Goal: Browse casually: Explore the website without a specific task or goal

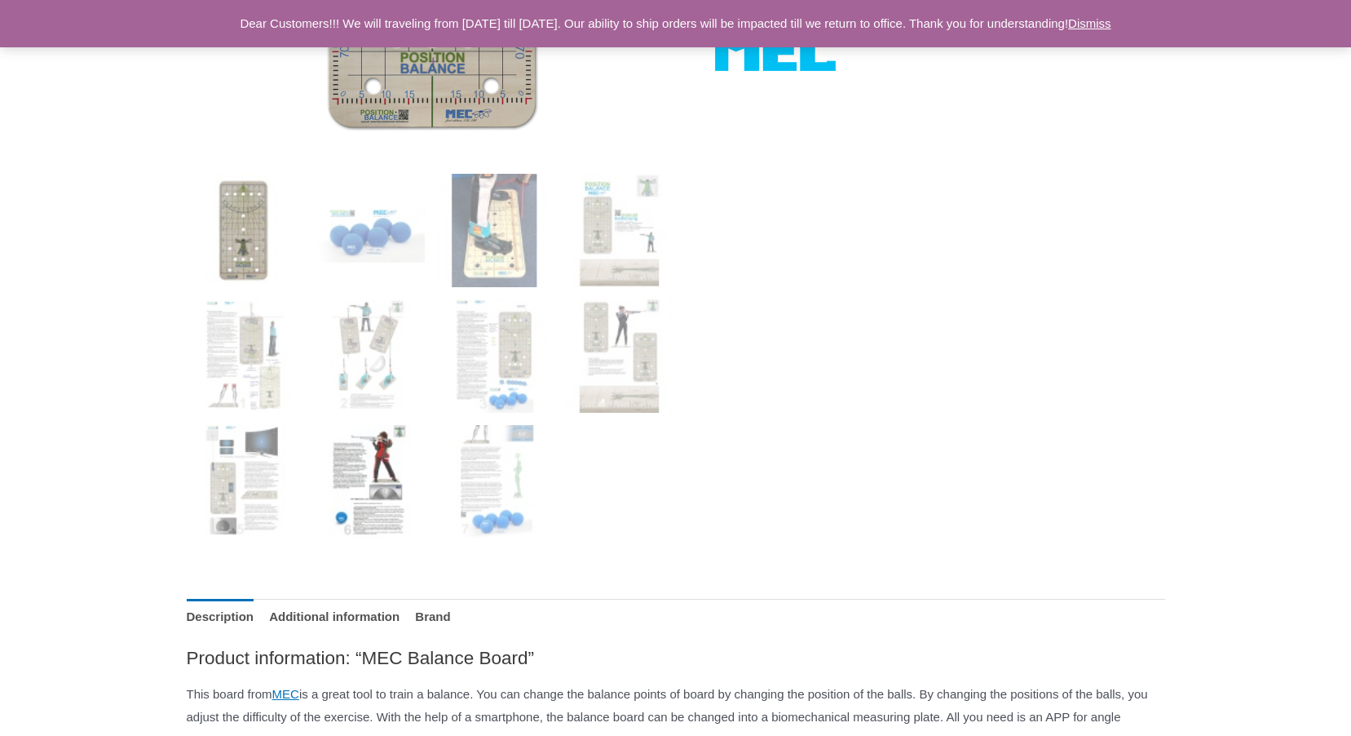
scroll to position [571, 0]
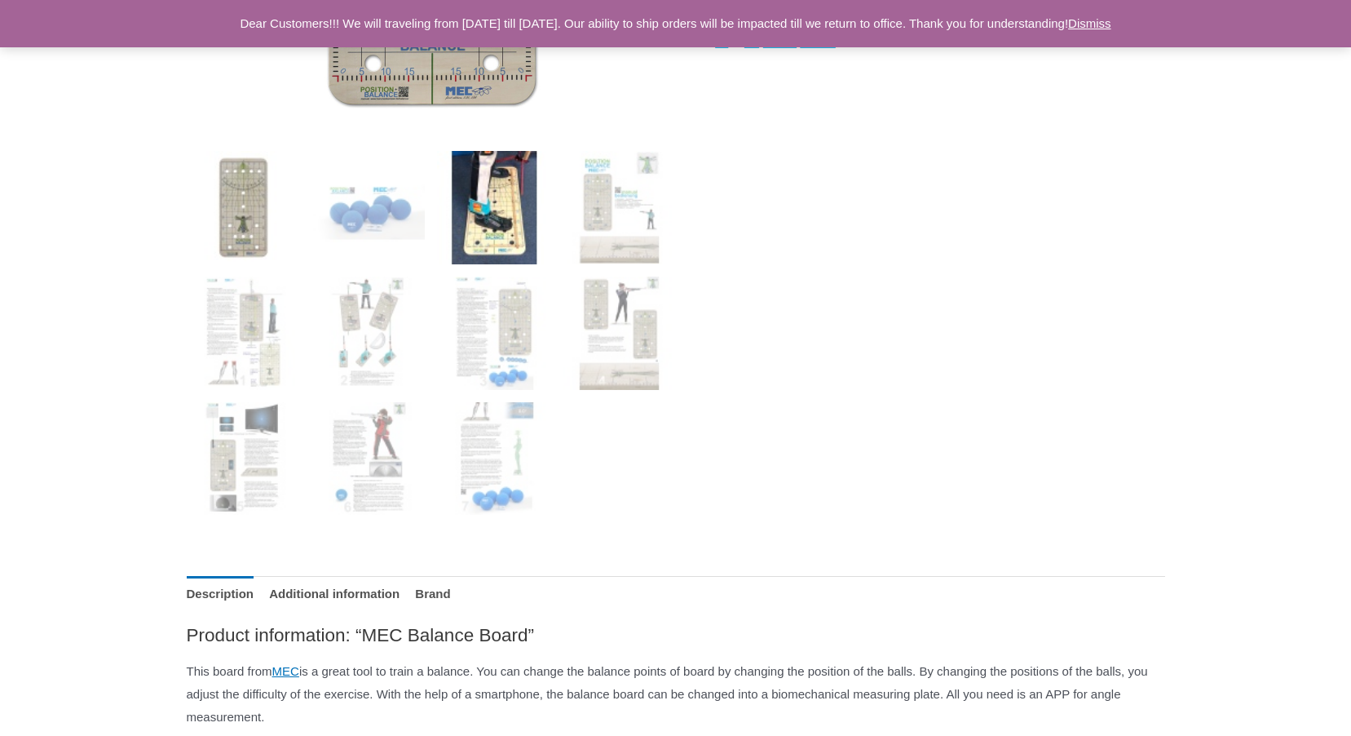
click at [484, 234] on img at bounding box center [493, 207] width 113 height 113
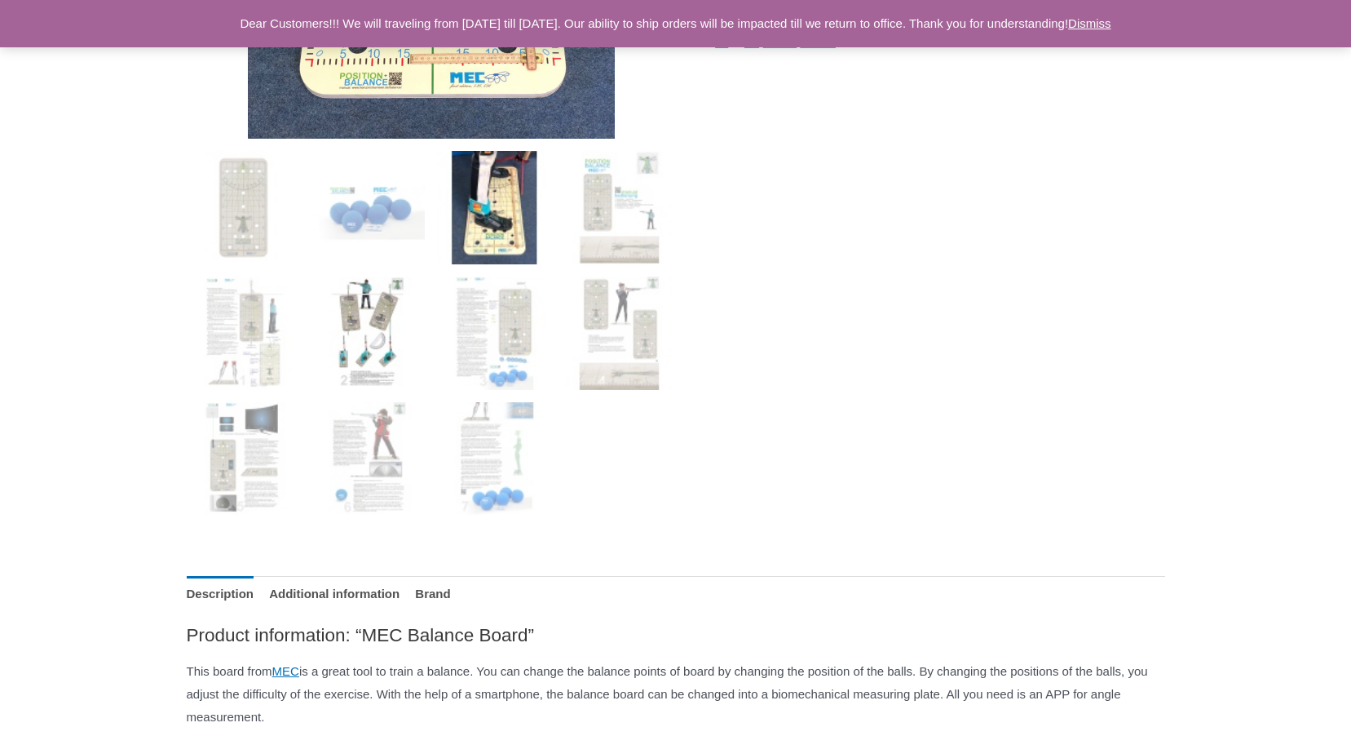
click at [379, 325] on img at bounding box center [368, 332] width 113 height 113
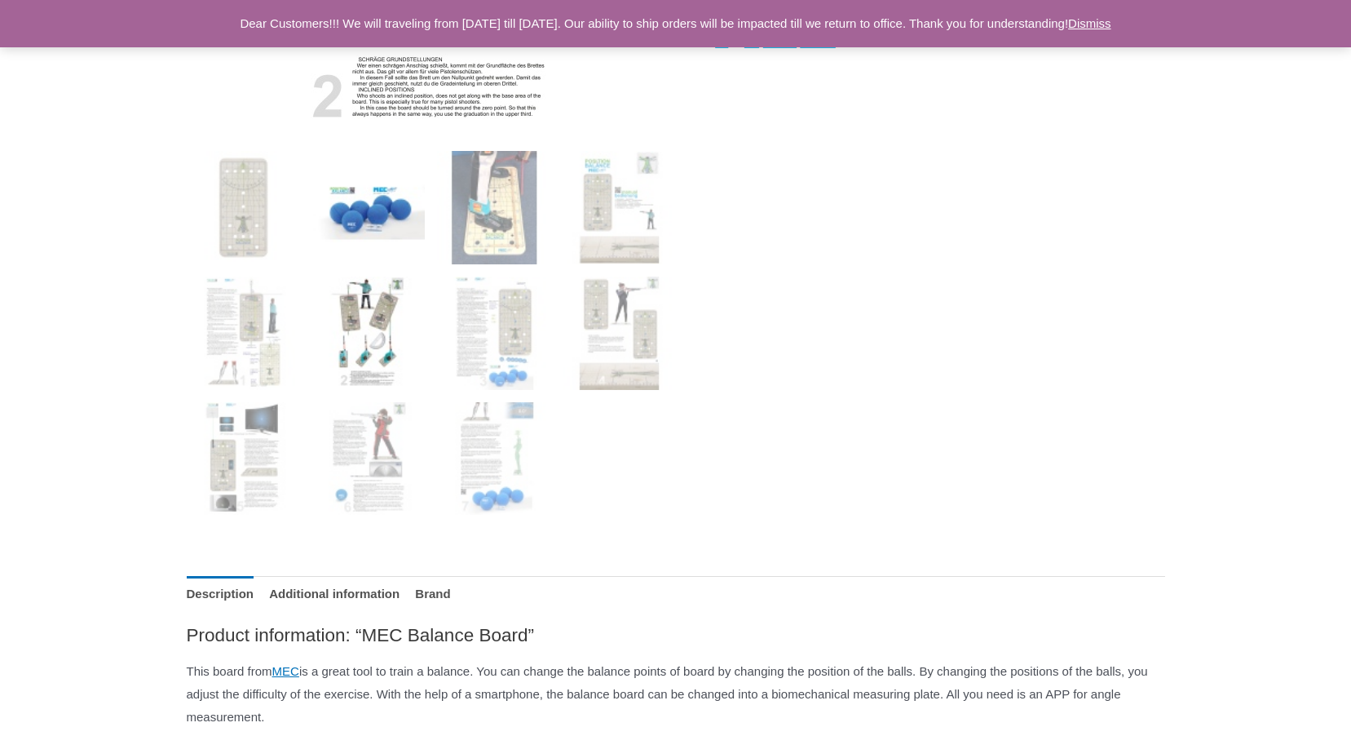
click at [374, 206] on img at bounding box center [368, 207] width 113 height 113
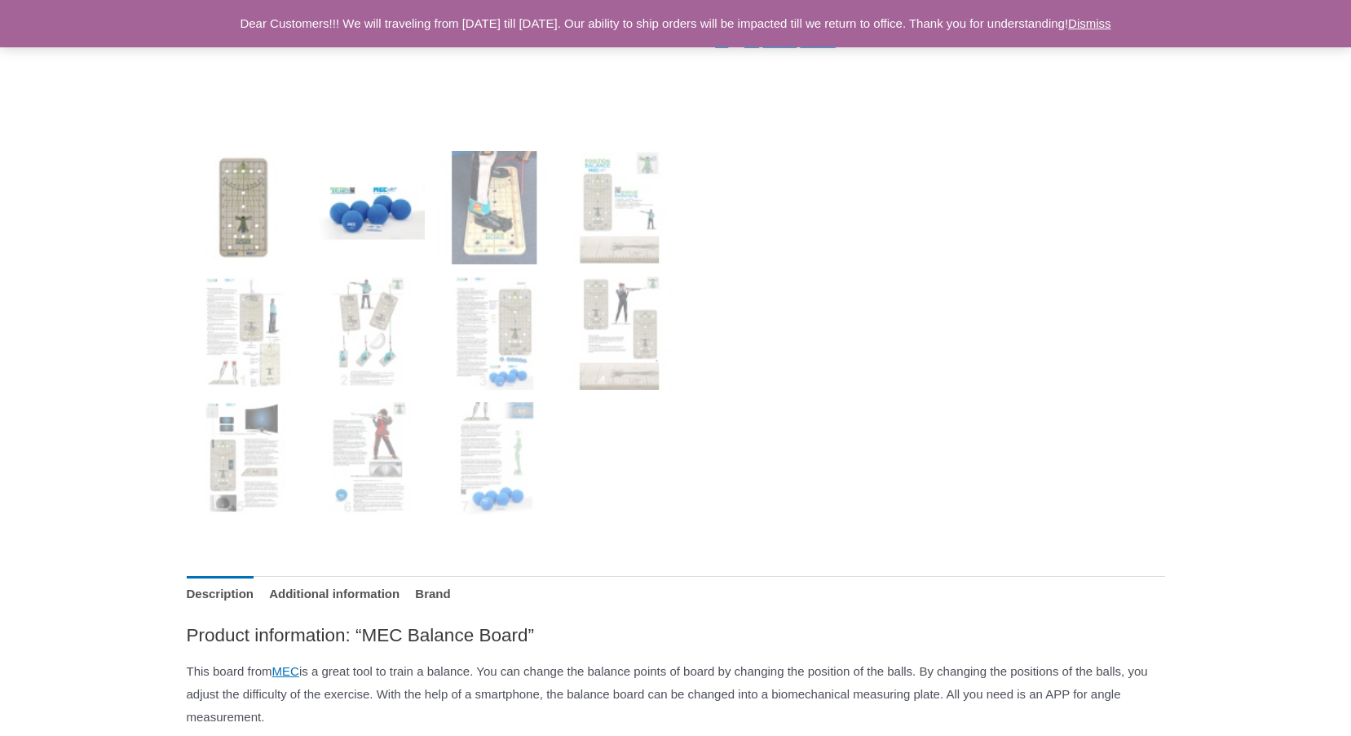
click at [224, 210] on img at bounding box center [243, 207] width 113 height 113
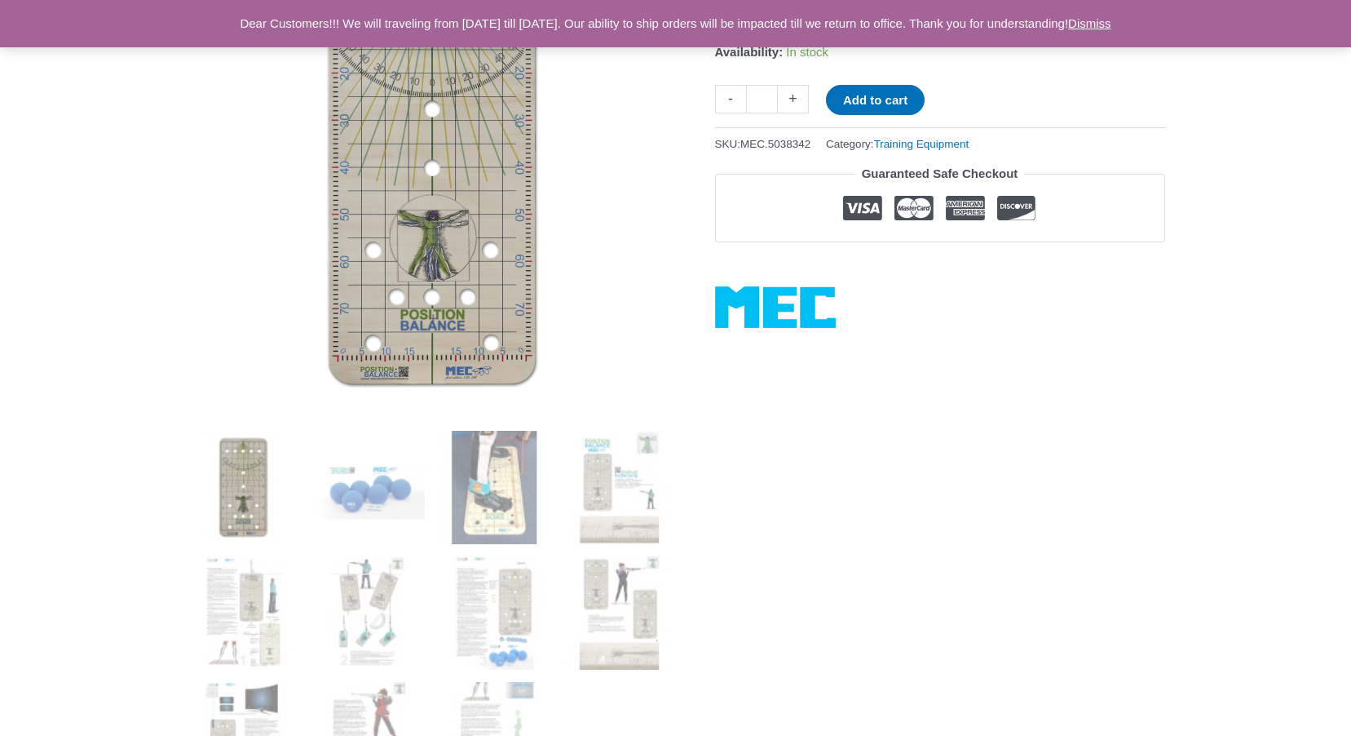
scroll to position [408, 0]
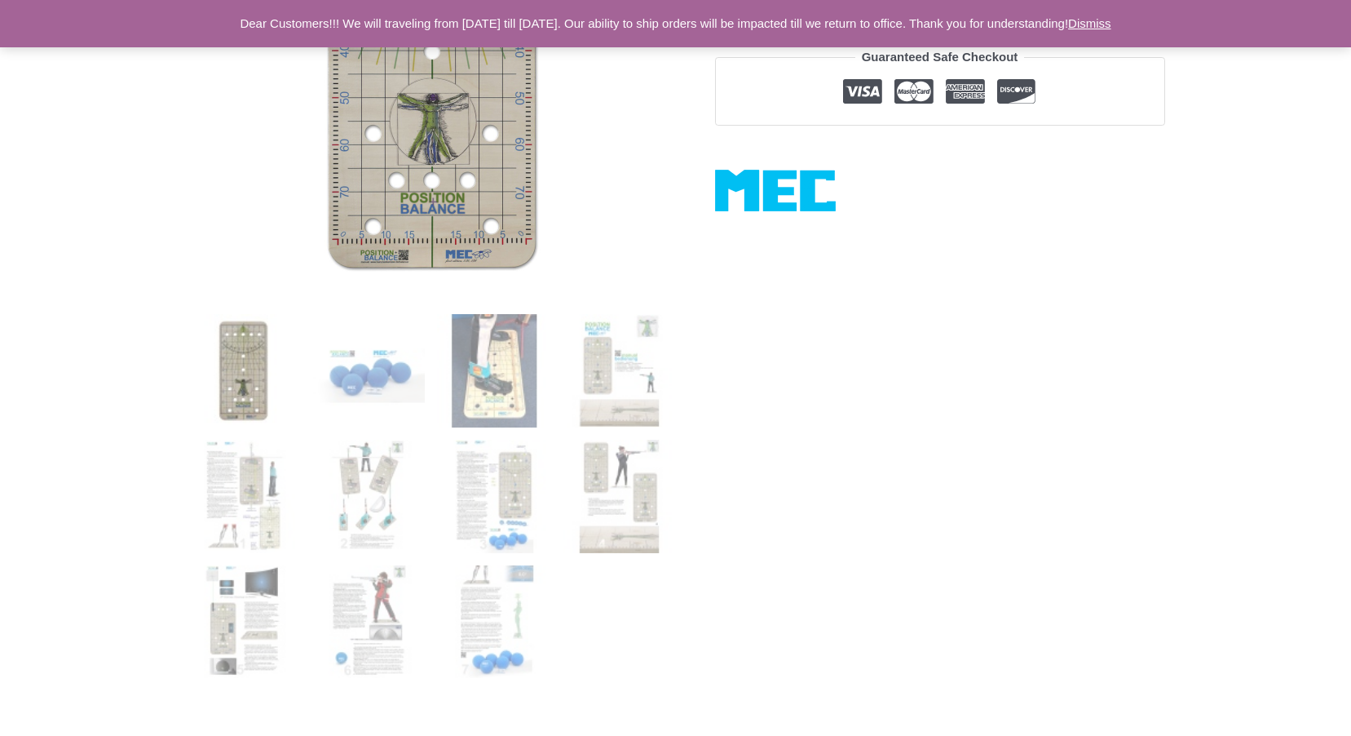
click at [236, 358] on img at bounding box center [243, 370] width 113 height 113
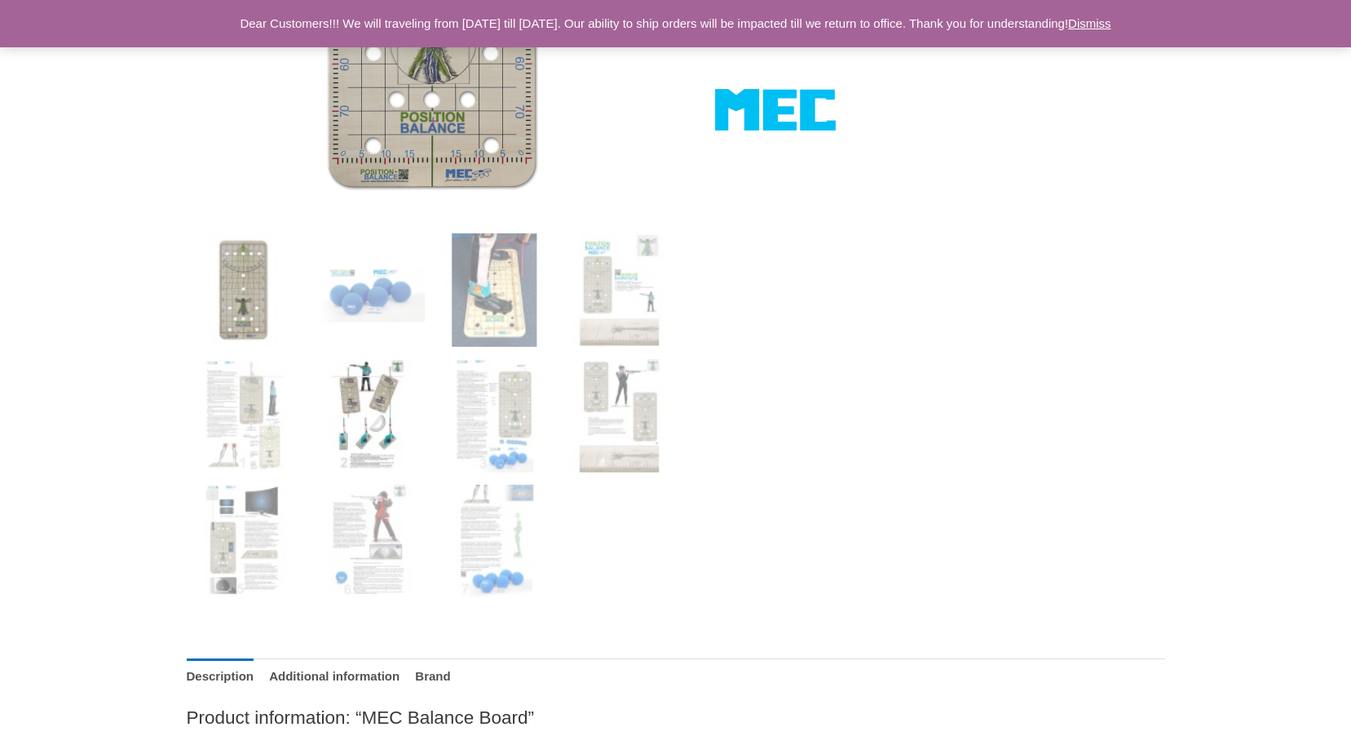
scroll to position [489, 0]
click at [273, 411] on img at bounding box center [243, 414] width 113 height 113
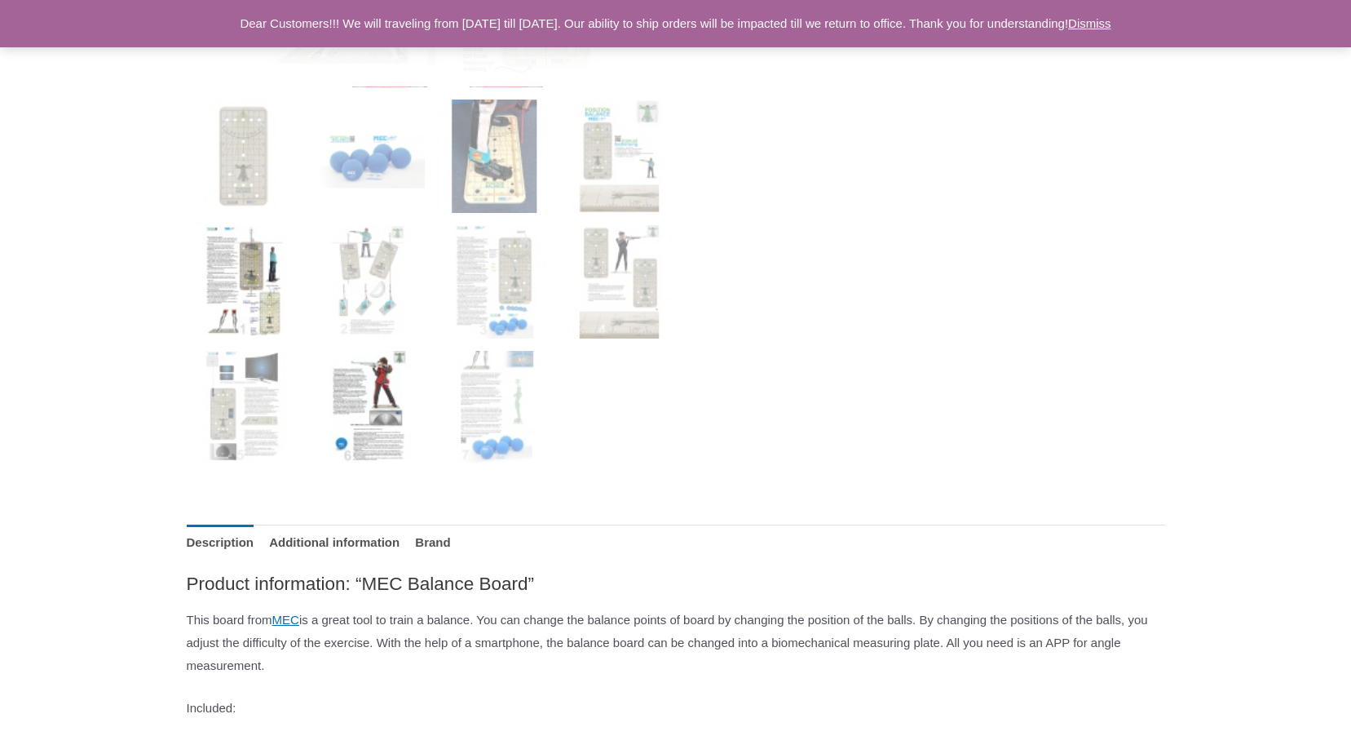
scroll to position [652, 0]
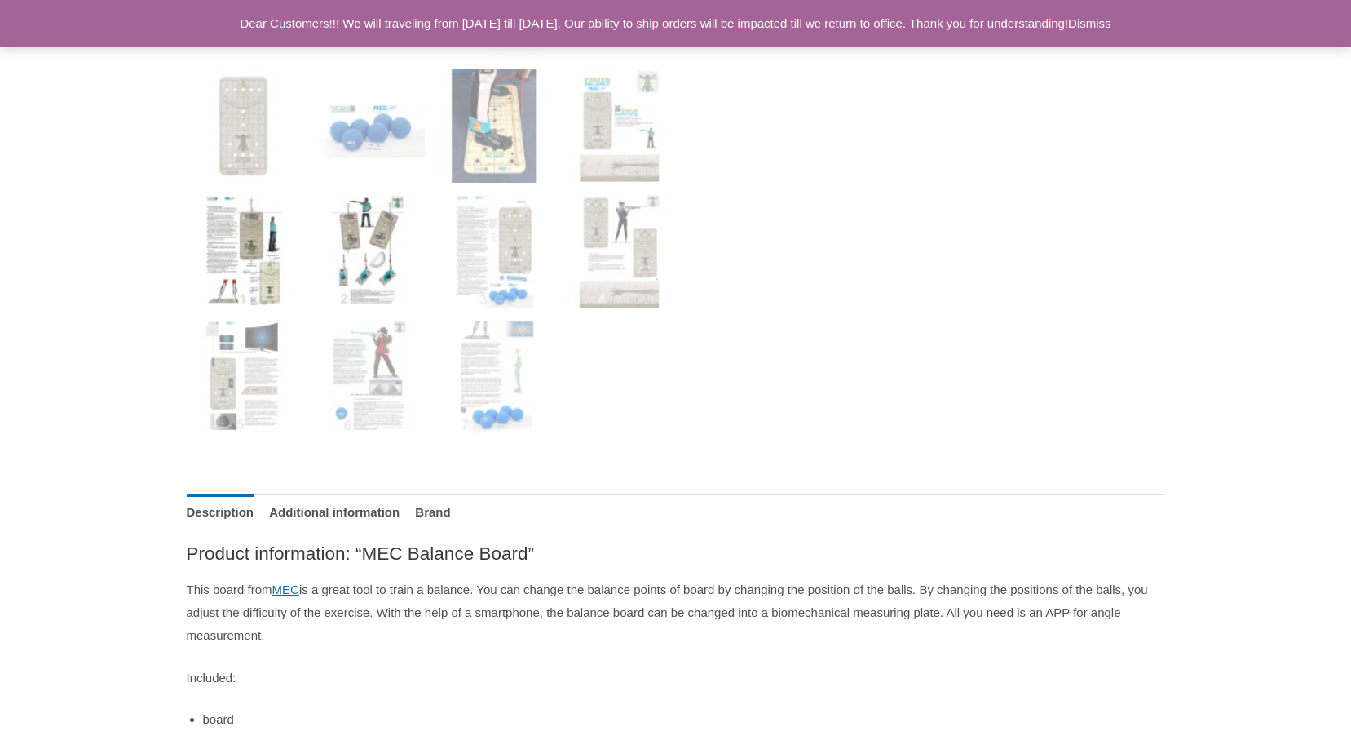
click at [370, 237] on img at bounding box center [368, 251] width 113 height 113
click at [374, 241] on img at bounding box center [368, 251] width 113 height 113
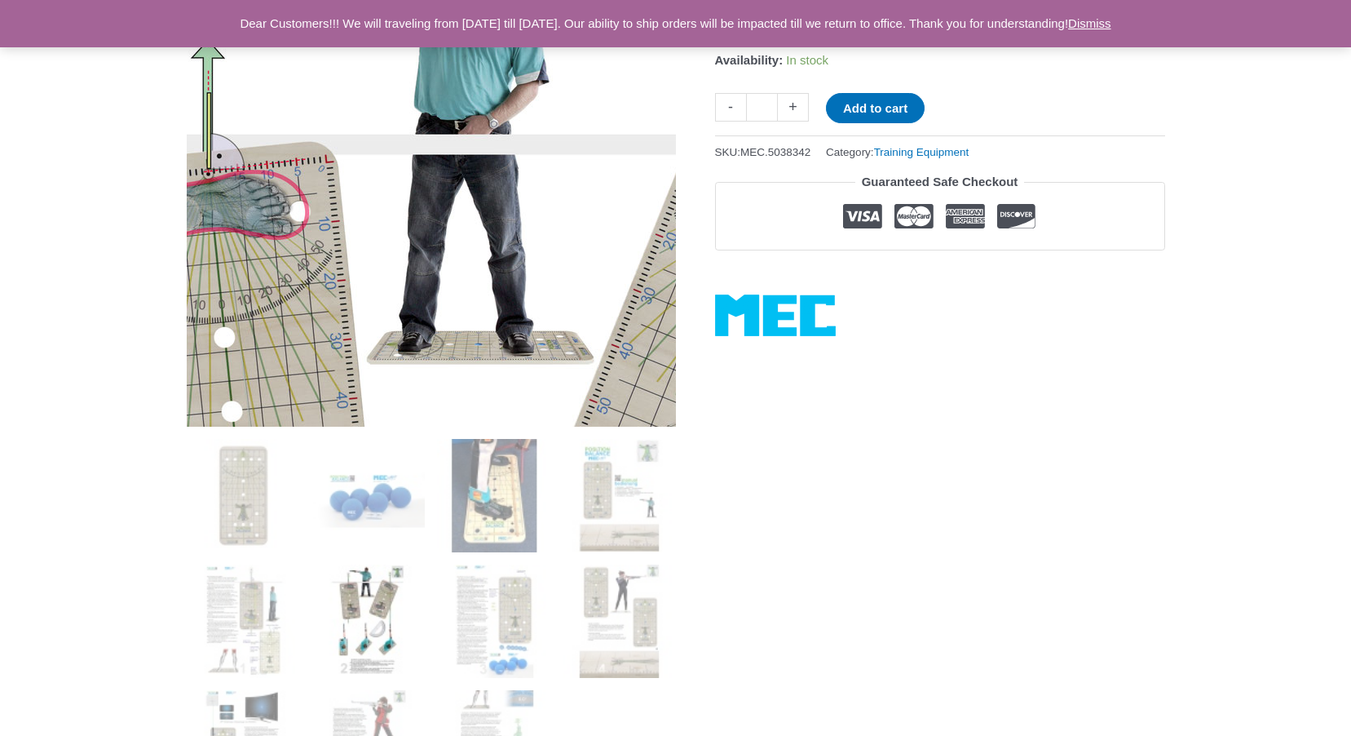
scroll to position [489, 0]
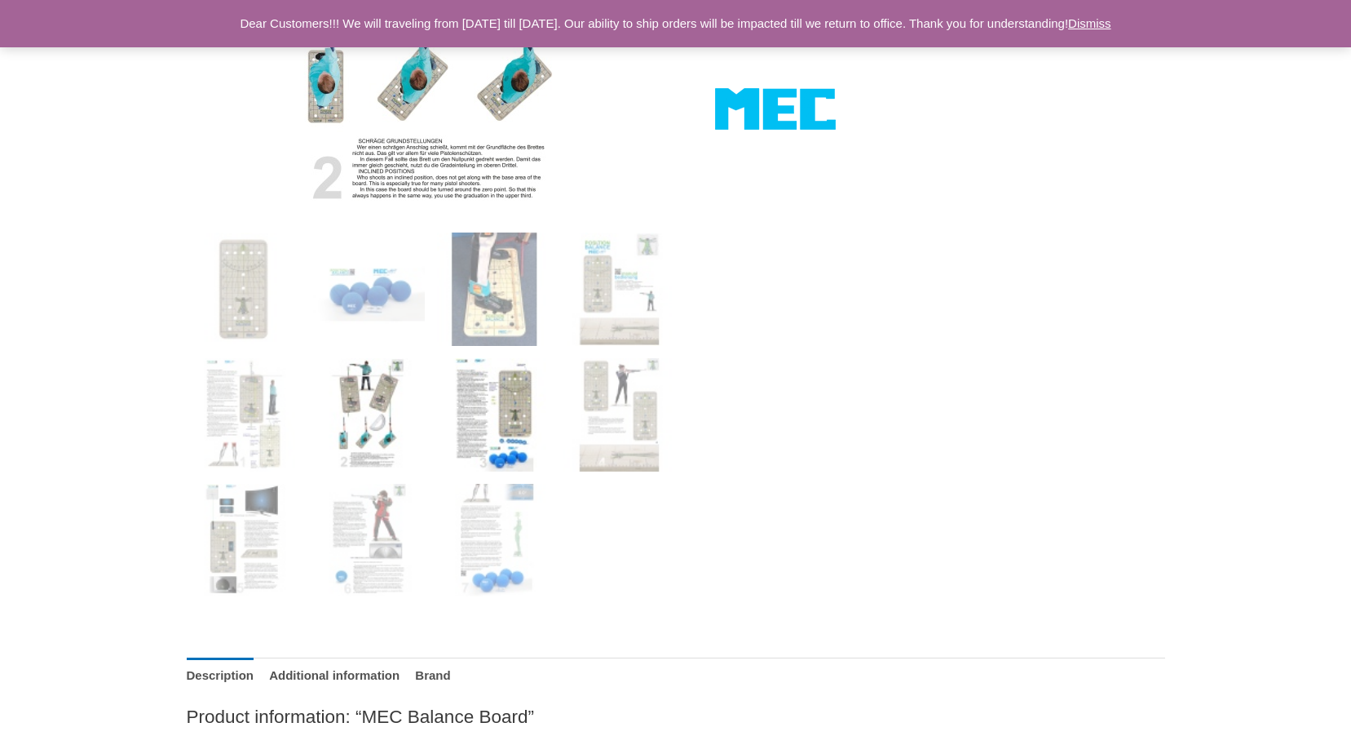
click at [511, 405] on img at bounding box center [493, 414] width 113 height 113
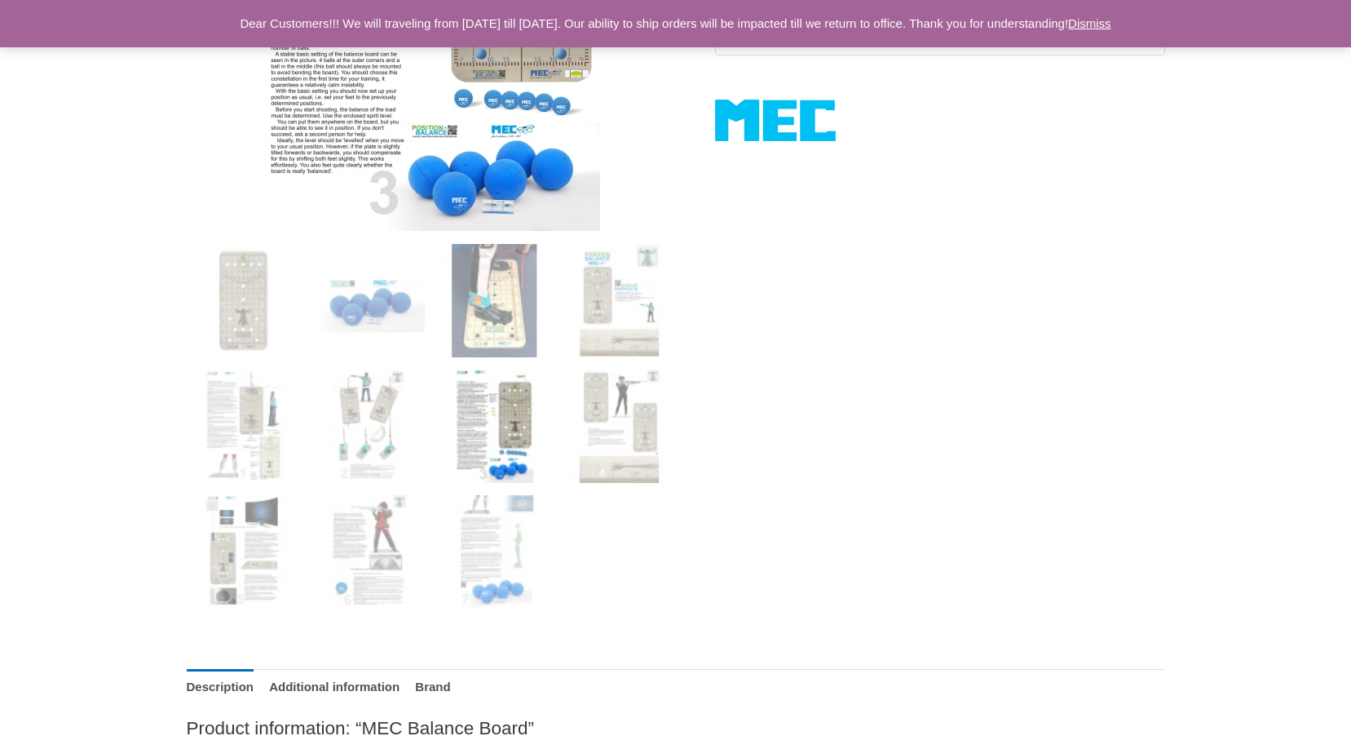
scroll to position [571, 0]
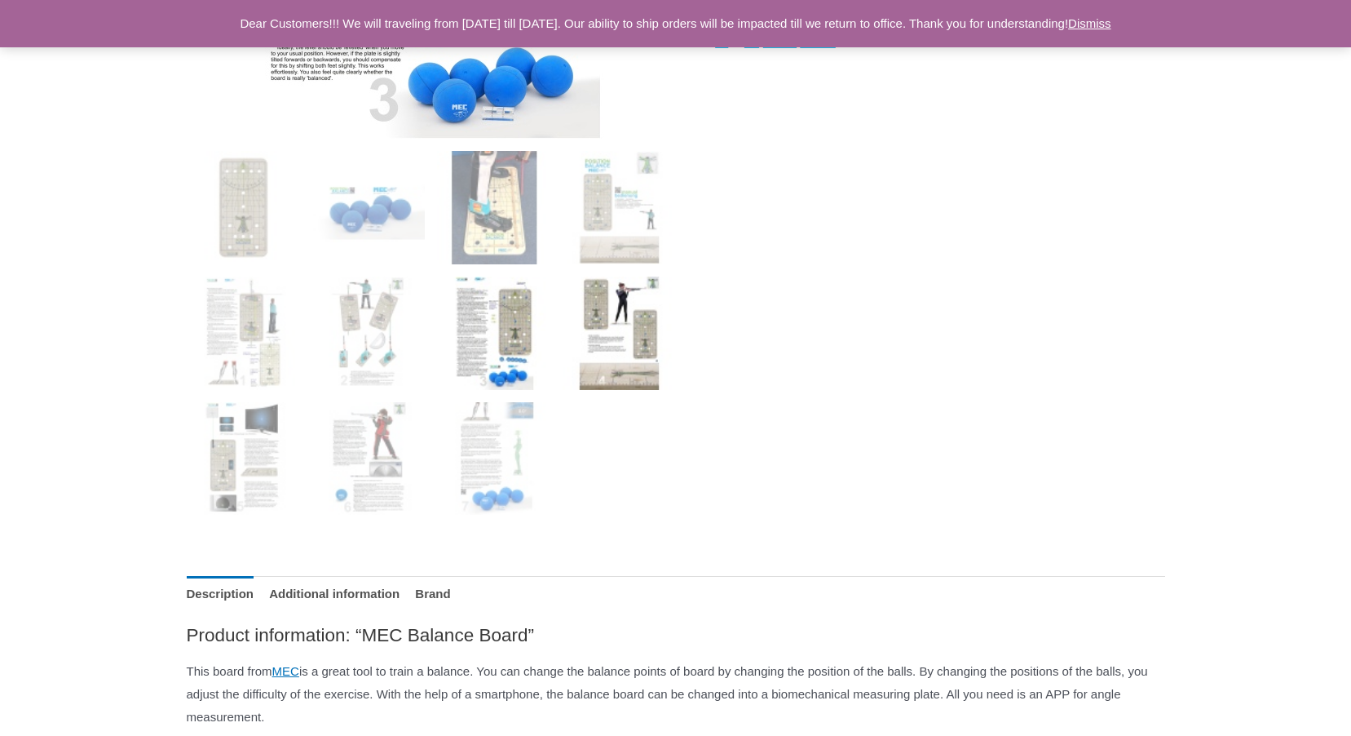
click at [618, 323] on img at bounding box center [619, 332] width 113 height 113
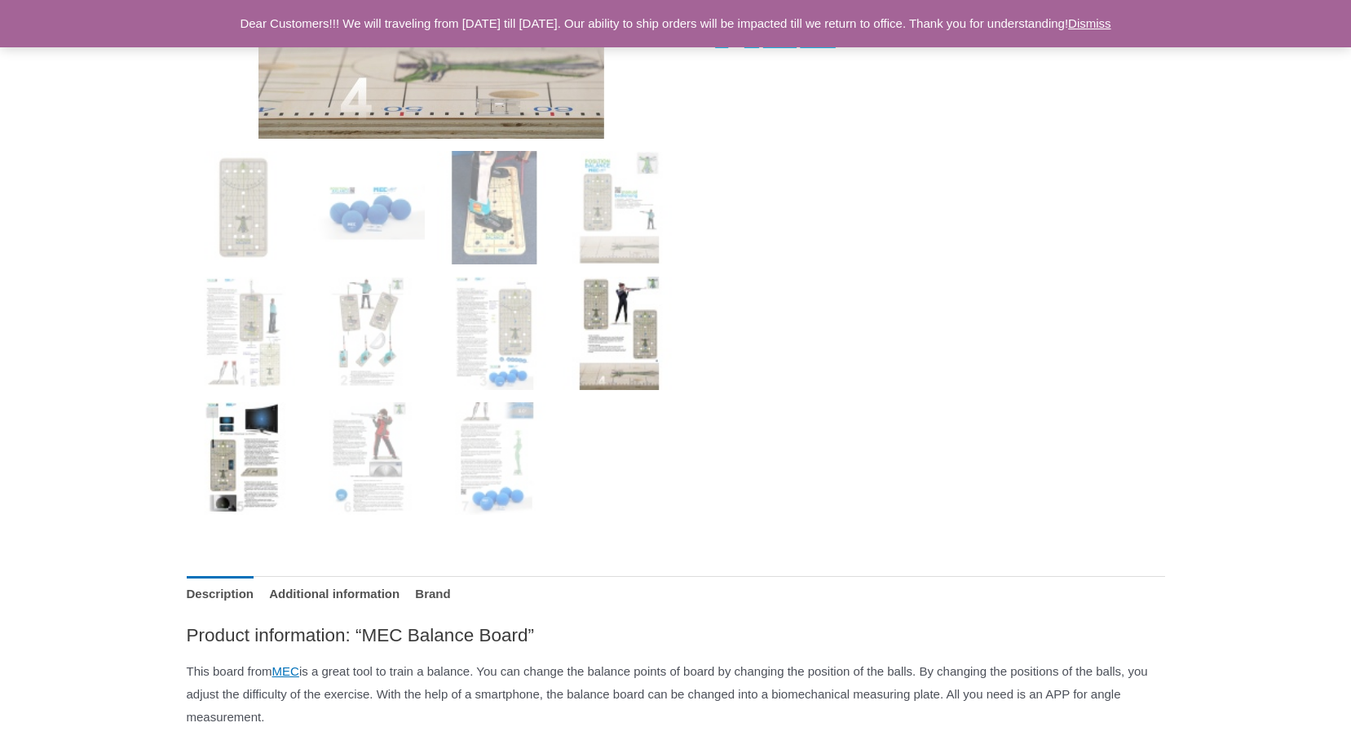
click at [249, 485] on img at bounding box center [243, 458] width 113 height 113
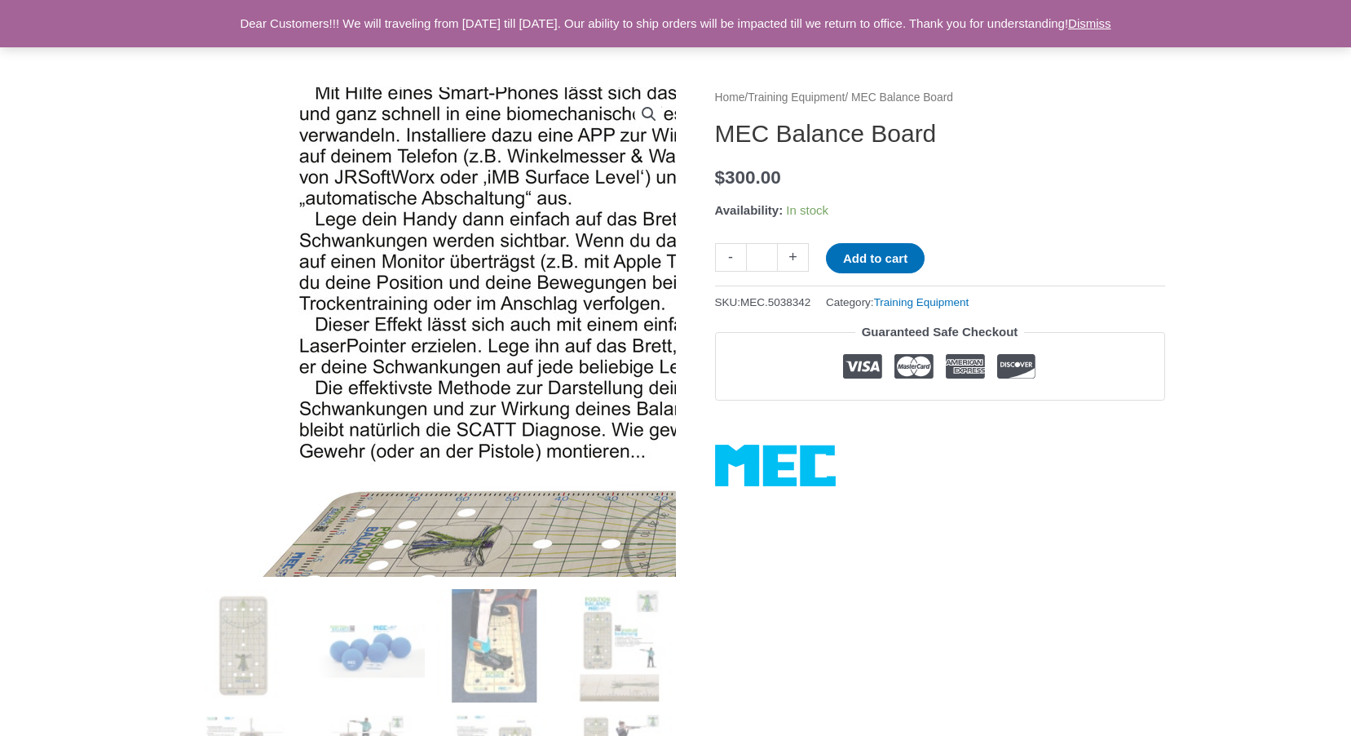
scroll to position [408, 0]
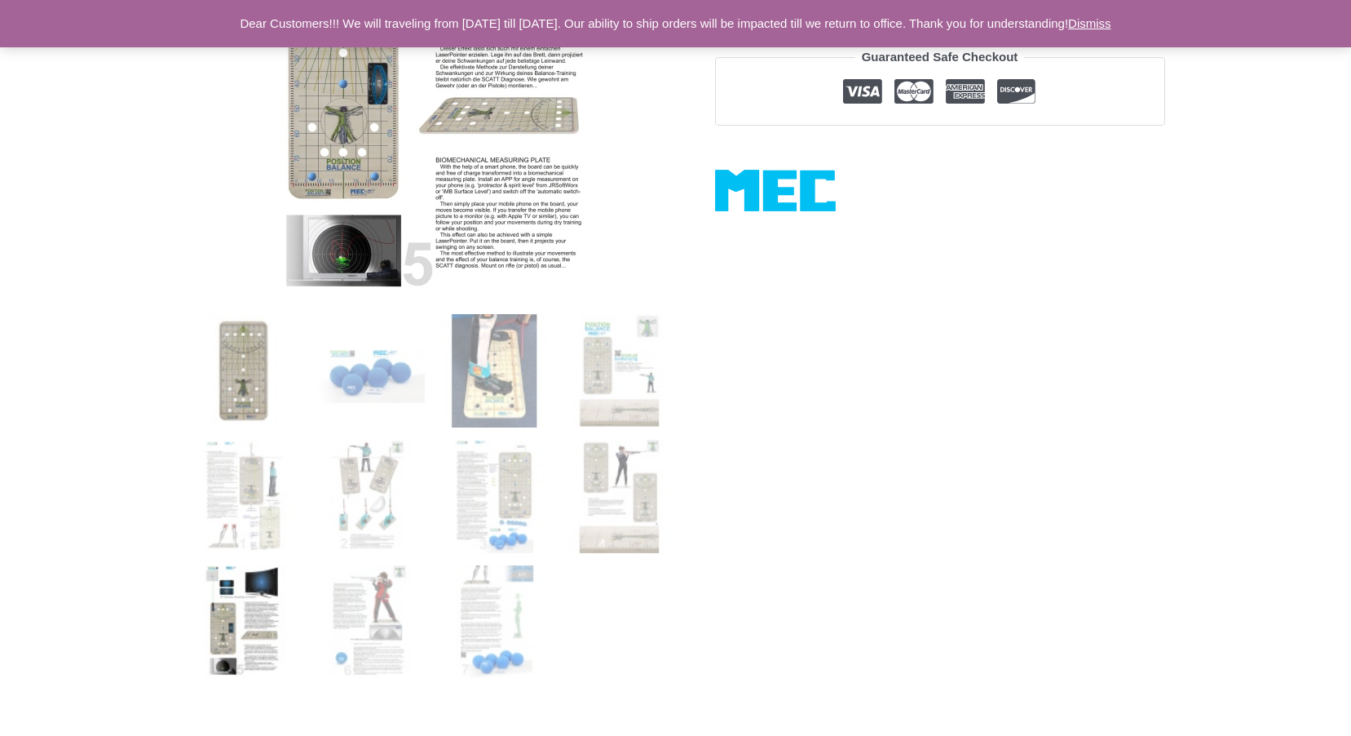
click at [227, 381] on img at bounding box center [243, 370] width 113 height 113
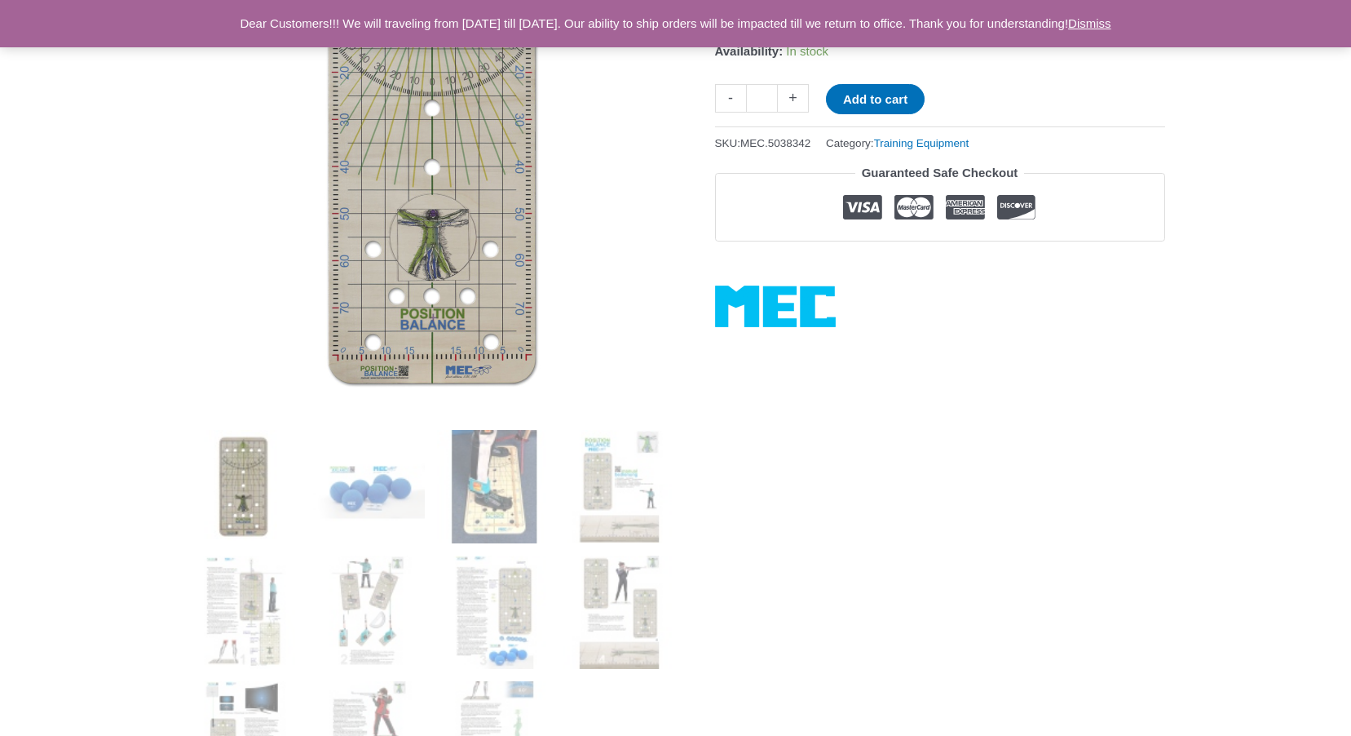
scroll to position [0, 0]
